Goal: Navigation & Orientation: Find specific page/section

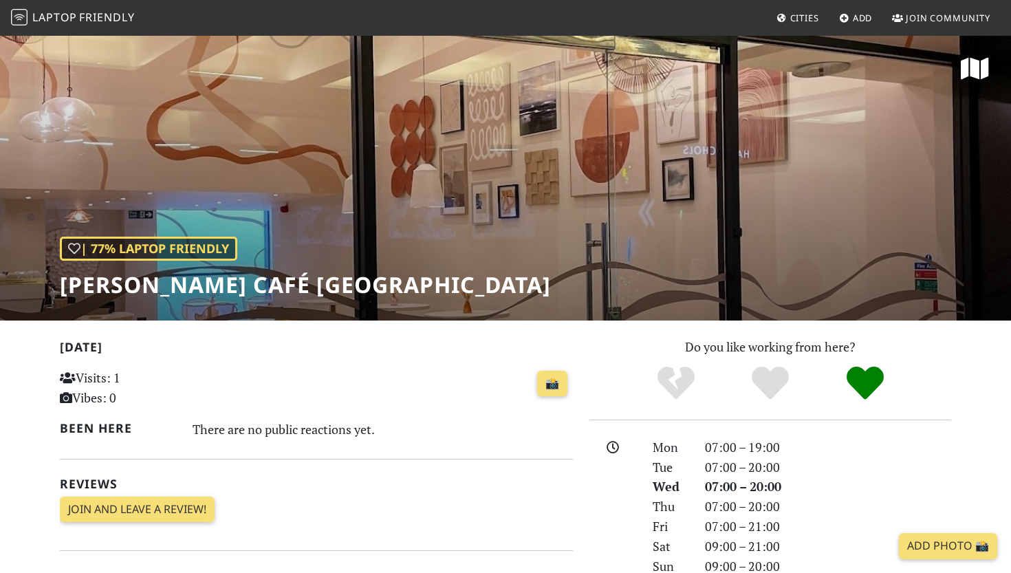
click at [114, 19] on span "Friendly" at bounding box center [106, 17] width 55 height 15
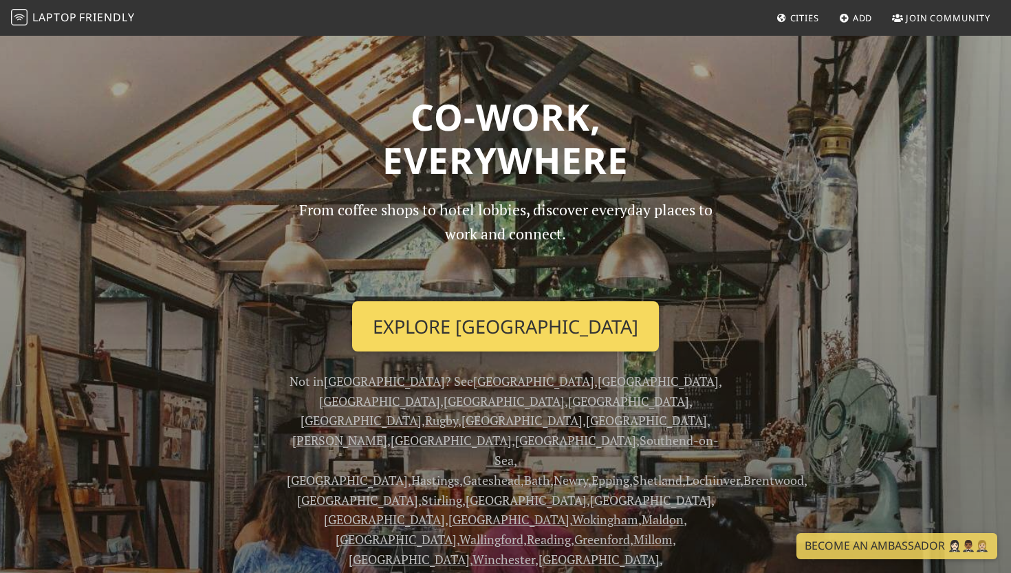
click at [486, 324] on link "Explore Birmingham" at bounding box center [505, 326] width 307 height 51
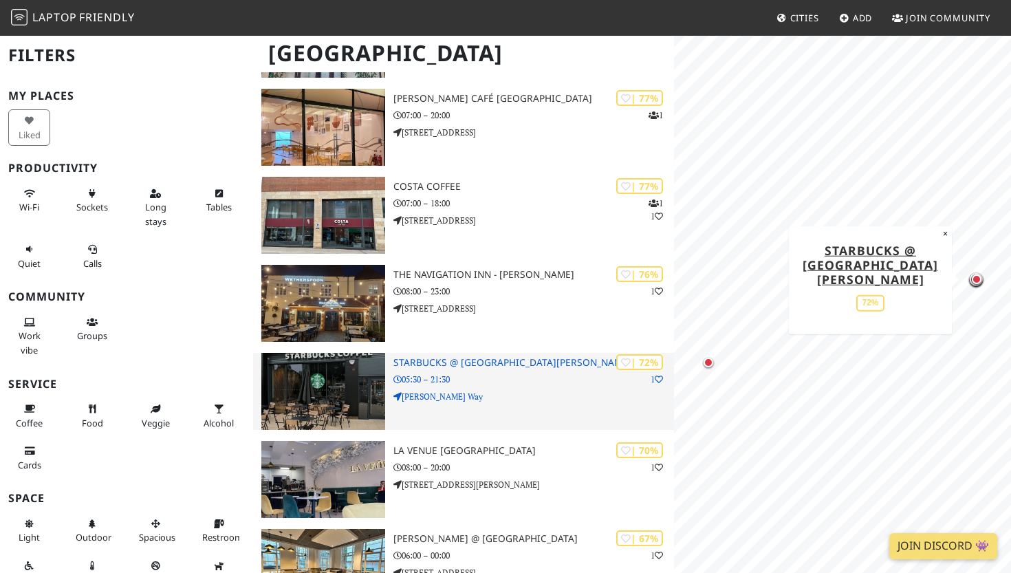
scroll to position [205, 0]
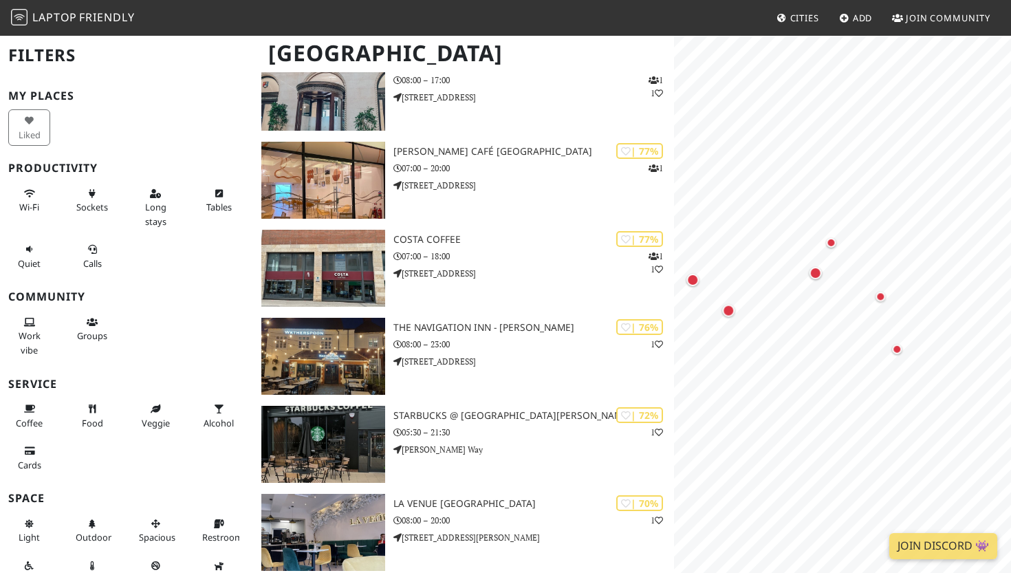
scroll to position [146, 0]
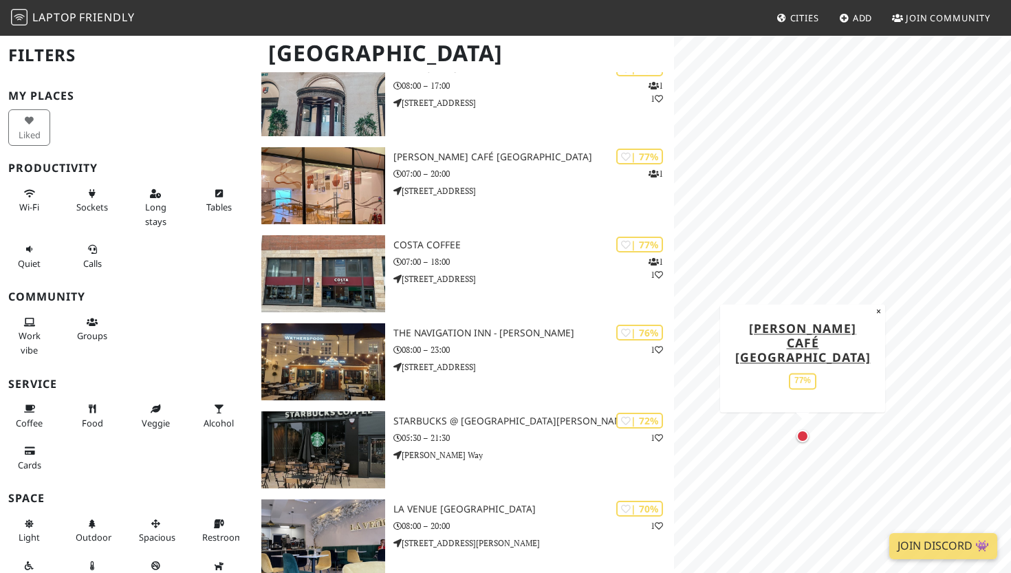
click at [804, 440] on div "Map marker" at bounding box center [803, 436] width 12 height 12
